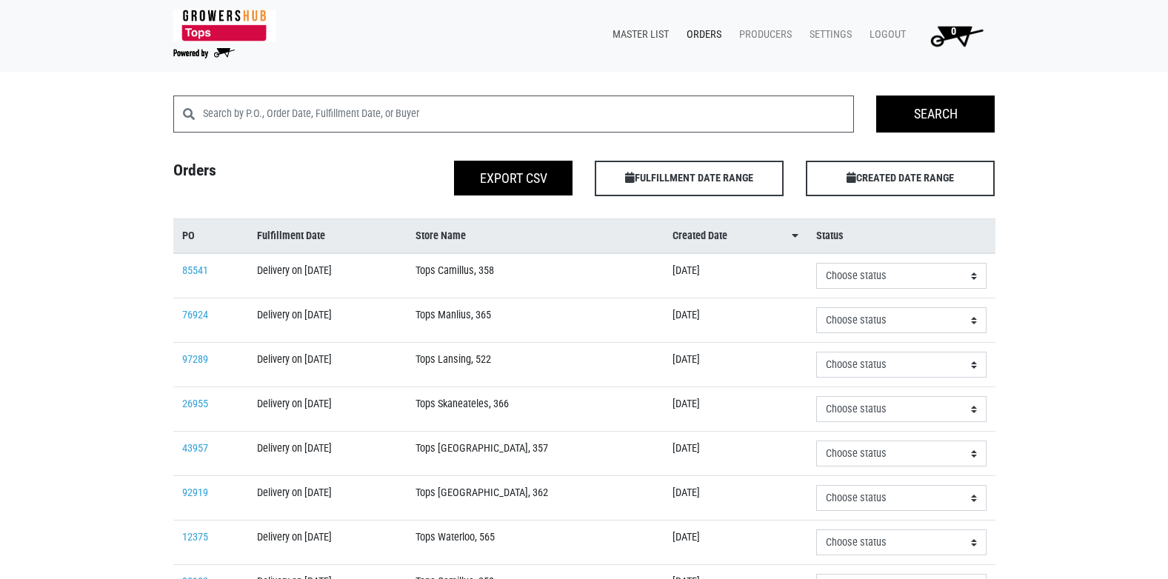
click at [642, 33] on link "Master List" at bounding box center [638, 35] width 74 height 28
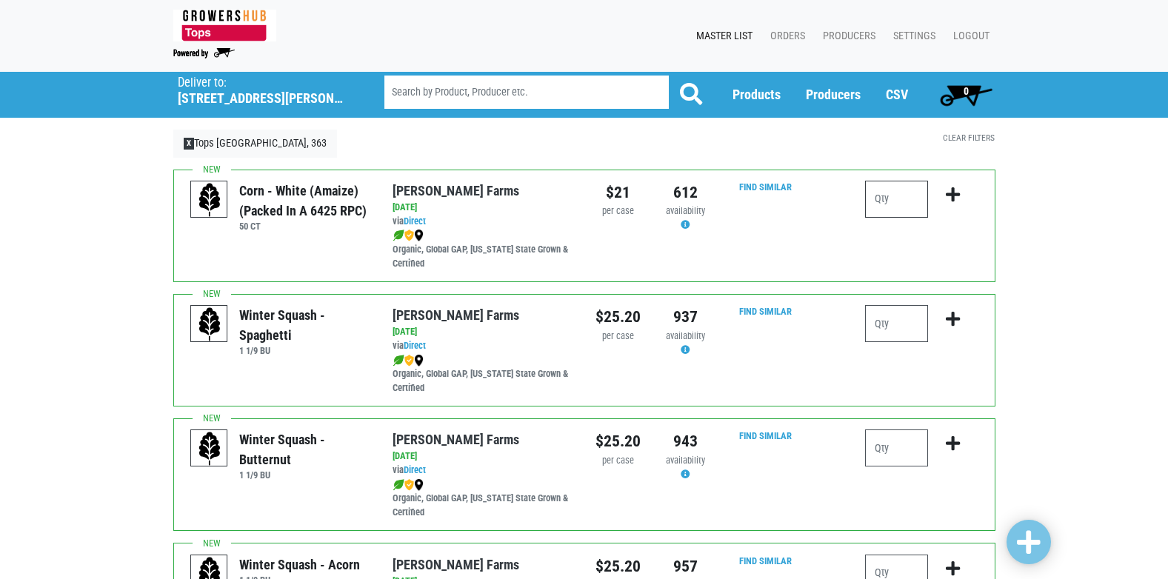
click at [883, 202] on input "number" at bounding box center [896, 199] width 63 height 37
type input "5"
click at [955, 190] on icon "submit" at bounding box center [953, 195] width 14 height 16
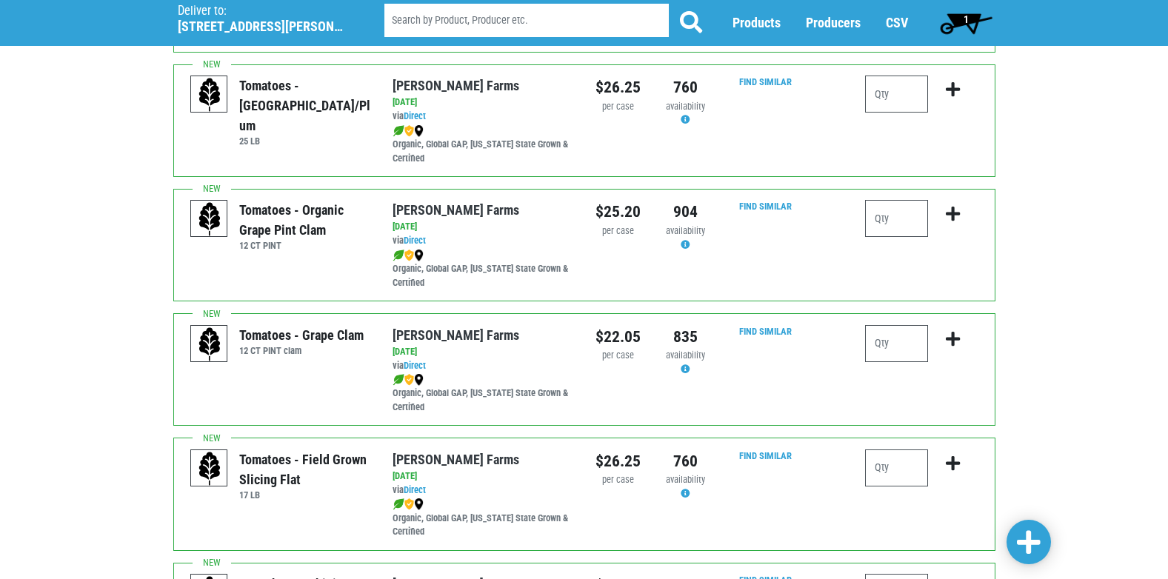
scroll to position [741, 0]
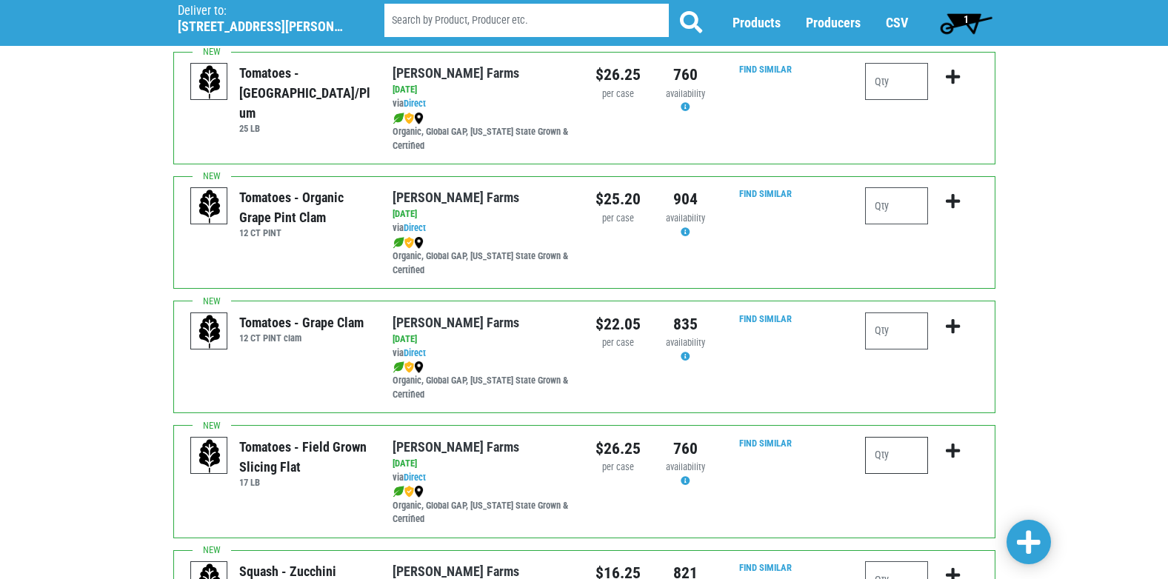
click at [902, 457] on input "number" at bounding box center [896, 455] width 63 height 37
type input "3"
click at [951, 448] on icon "submit" at bounding box center [953, 451] width 14 height 16
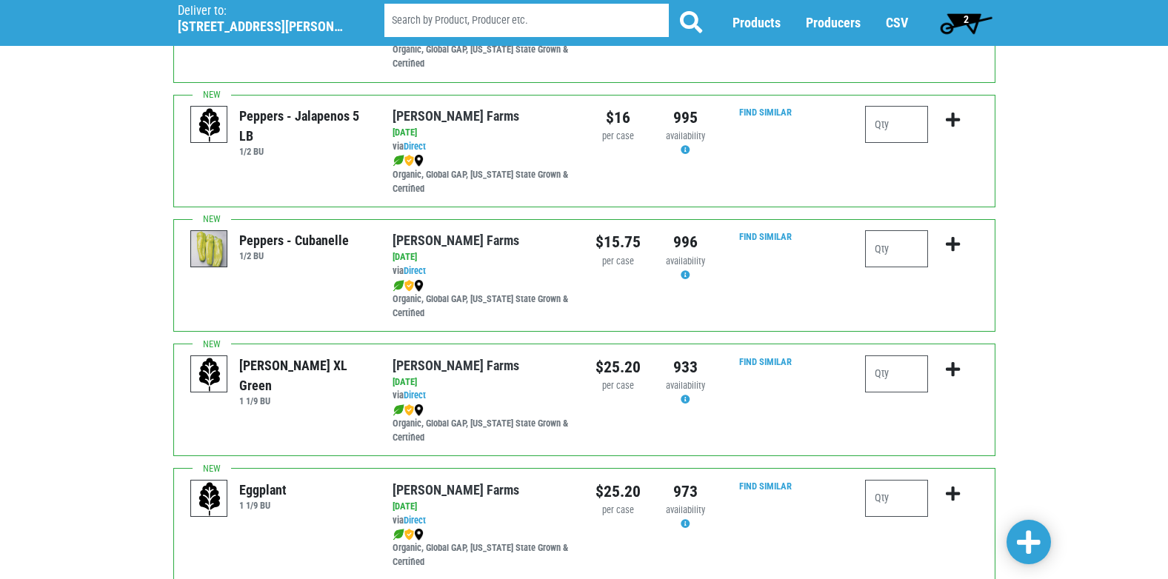
scroll to position [1704, 0]
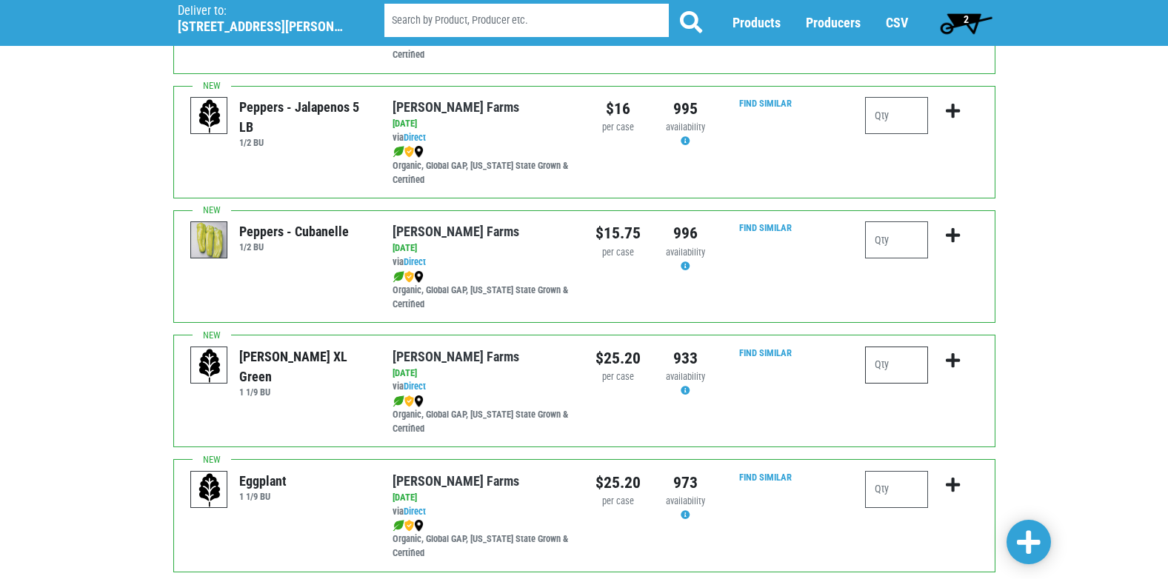
click at [894, 363] on input "number" at bounding box center [896, 365] width 63 height 37
type input "2"
click at [948, 363] on icon "submit" at bounding box center [953, 361] width 14 height 16
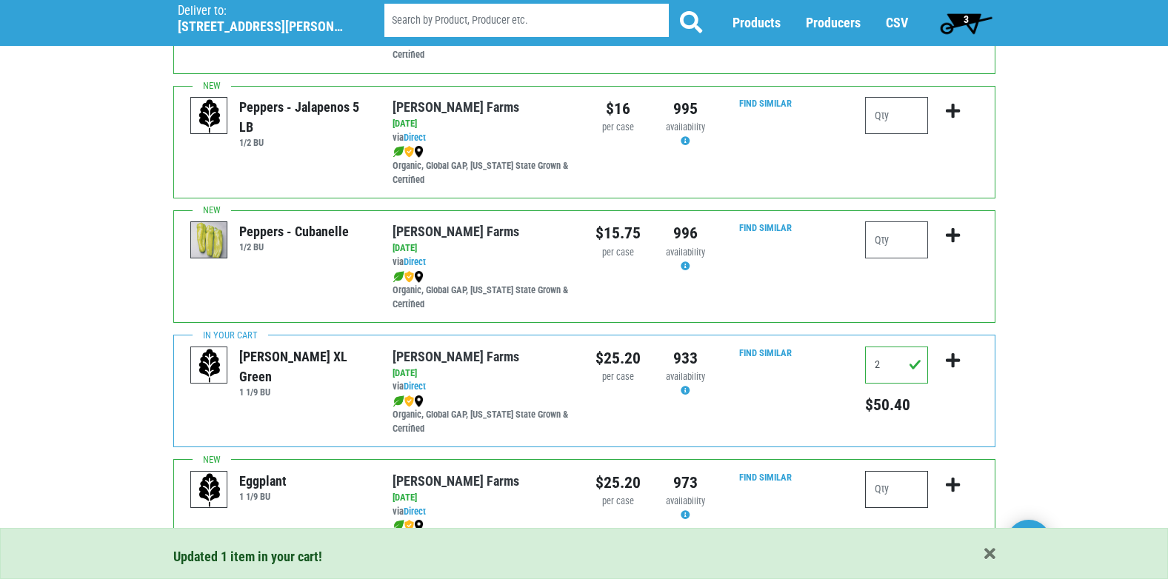
click at [908, 488] on input "number" at bounding box center [896, 489] width 63 height 37
type input "1"
click at [954, 481] on icon "submit" at bounding box center [953, 485] width 14 height 16
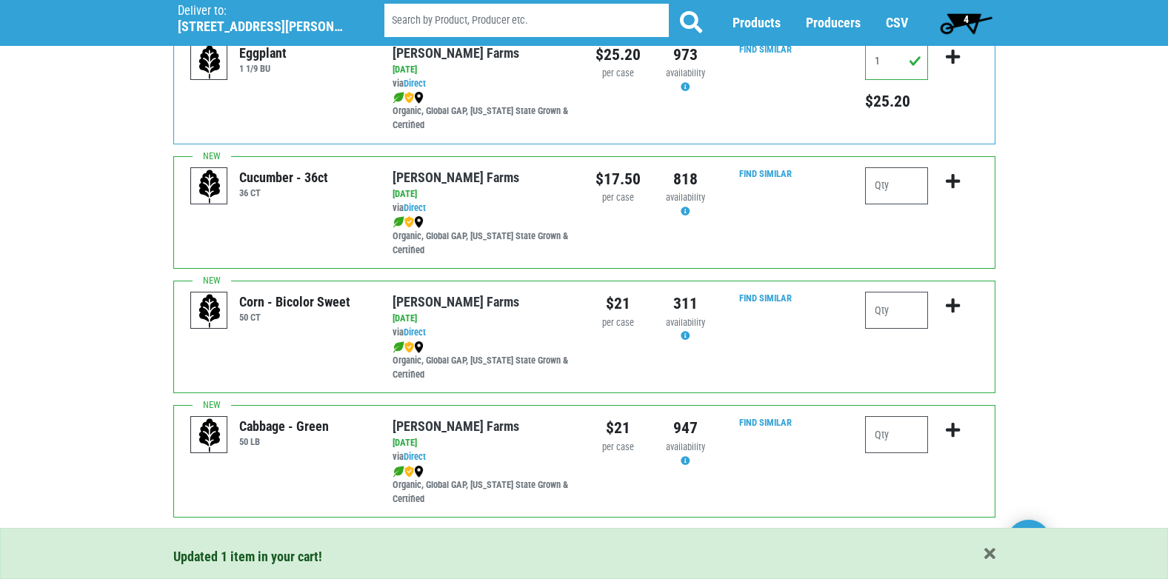
scroll to position [2149, 0]
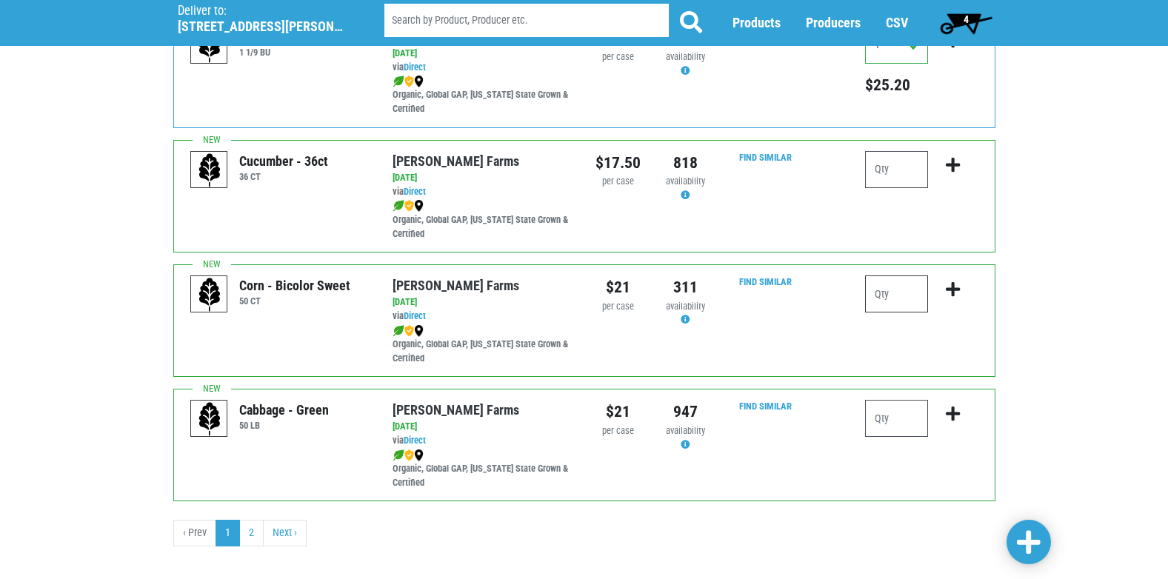
click at [886, 299] on input "number" at bounding box center [896, 294] width 63 height 37
type input "8"
click at [952, 289] on icon "submit" at bounding box center [953, 290] width 14 height 16
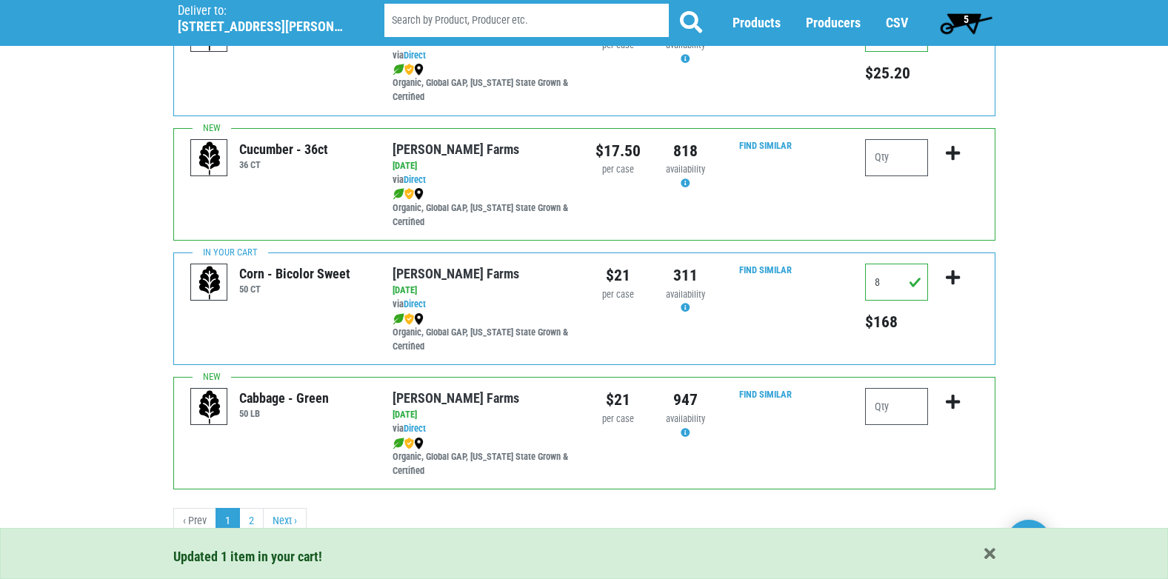
scroll to position [2165, 0]
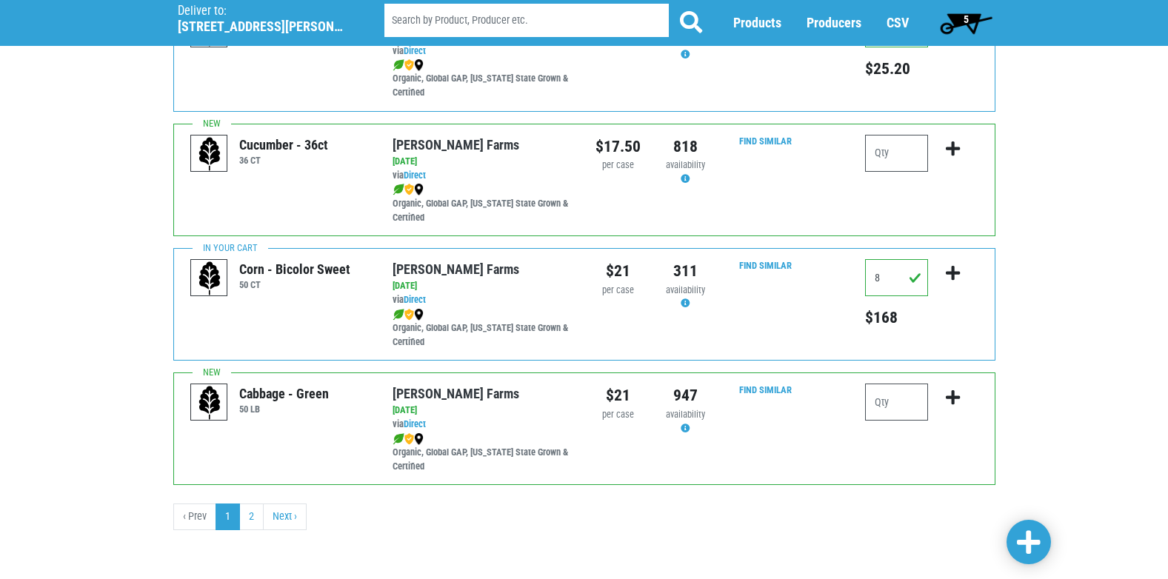
click at [965, 16] on span "5" at bounding box center [966, 19] width 5 height 12
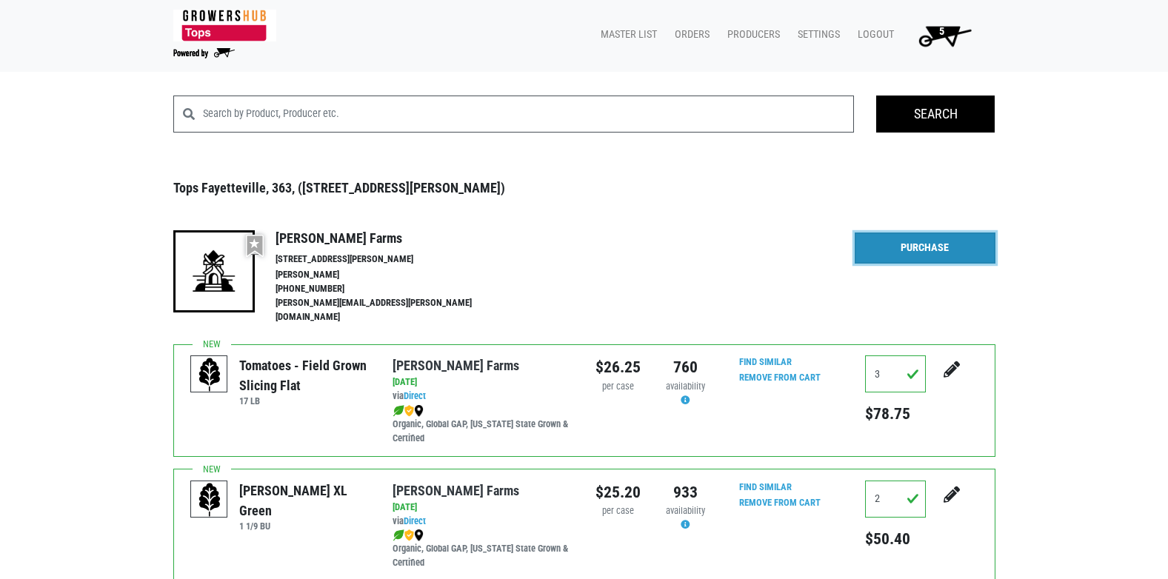
click at [915, 250] on link "Purchase" at bounding box center [925, 248] width 141 height 31
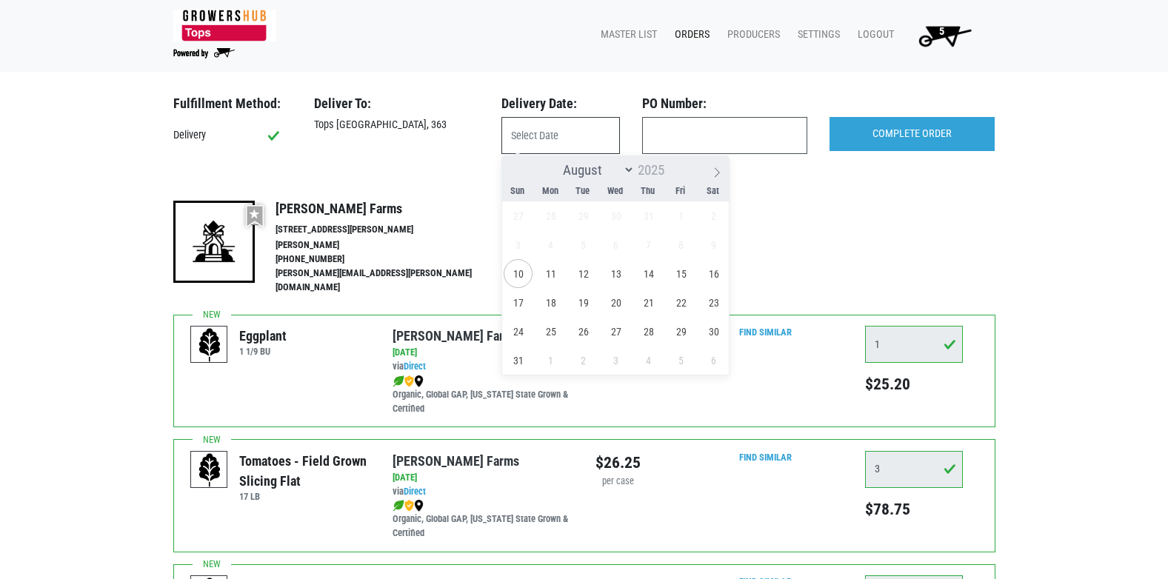
click at [573, 135] on input "text" at bounding box center [561, 135] width 119 height 37
click at [520, 264] on span "10" at bounding box center [518, 273] width 29 height 29
type input "[DATE]"
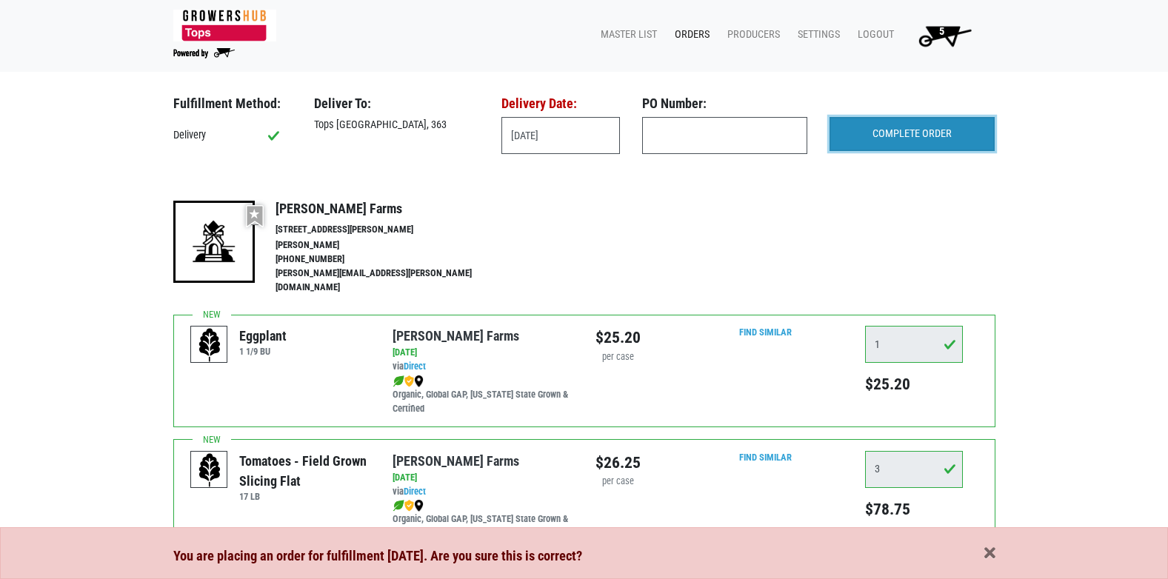
click at [926, 142] on input "COMPLETE ORDER" at bounding box center [912, 134] width 165 height 34
